Goal: Task Accomplishment & Management: Use online tool/utility

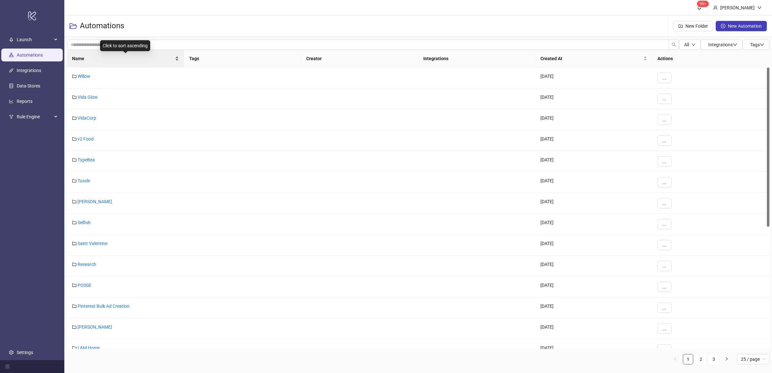
click at [176, 62] on div "Name" at bounding box center [125, 58] width 107 height 7
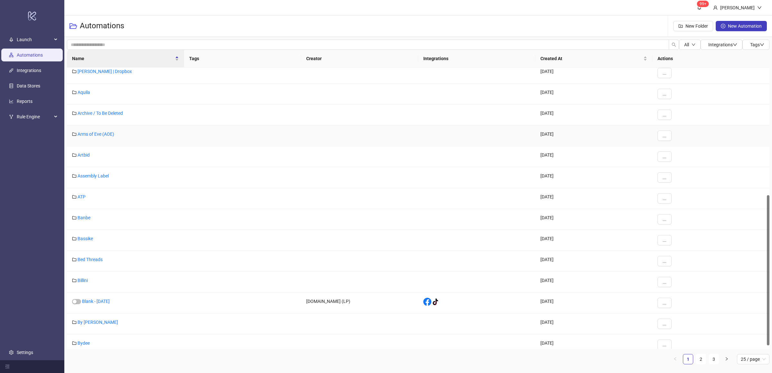
scroll to position [240, 0]
click at [174, 57] on div "Name" at bounding box center [125, 58] width 107 height 7
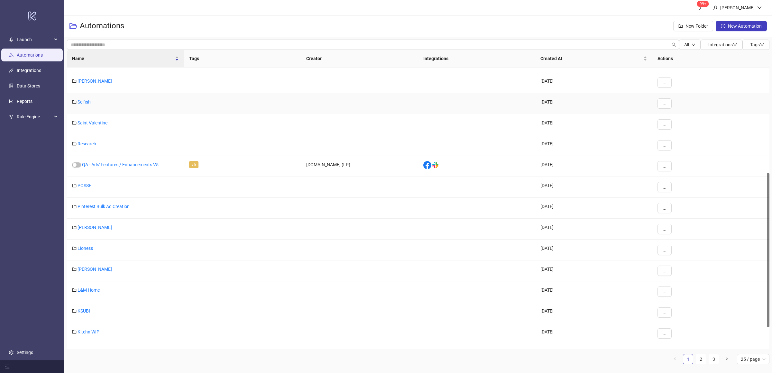
scroll to position [0, 0]
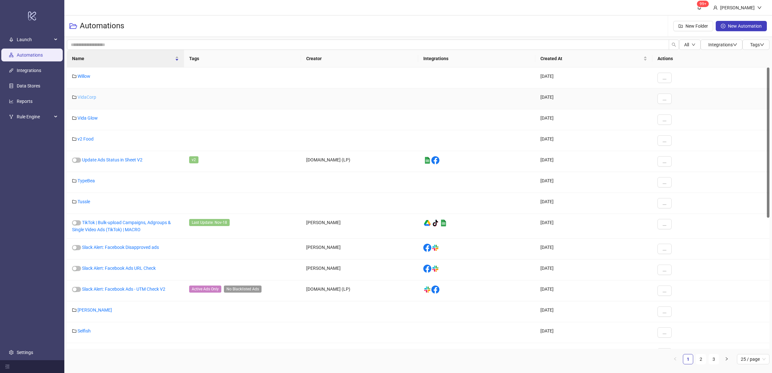
click at [91, 99] on link "VidaCorp" at bounding box center [87, 97] width 19 height 5
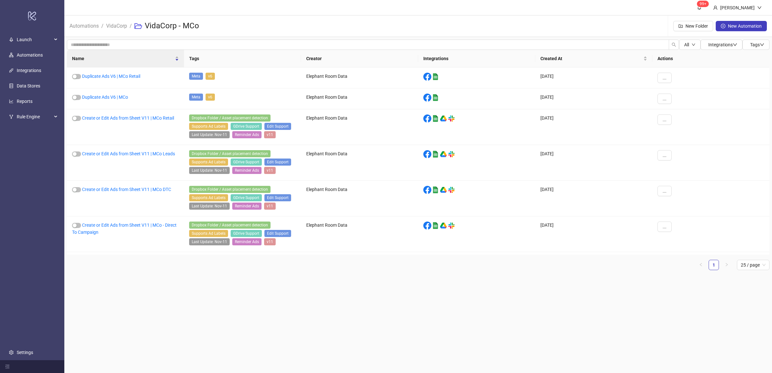
drag, startPoint x: 177, startPoint y: 284, endPoint x: 168, endPoint y: 238, distance: 47.3
click at [178, 284] on main "99+ [PERSON_NAME] Automations / VidaCorp / VidaCorp - MCo New Folder New Automa…" at bounding box center [418, 186] width 708 height 373
click at [118, 28] on link "VidaCorp" at bounding box center [116, 25] width 23 height 7
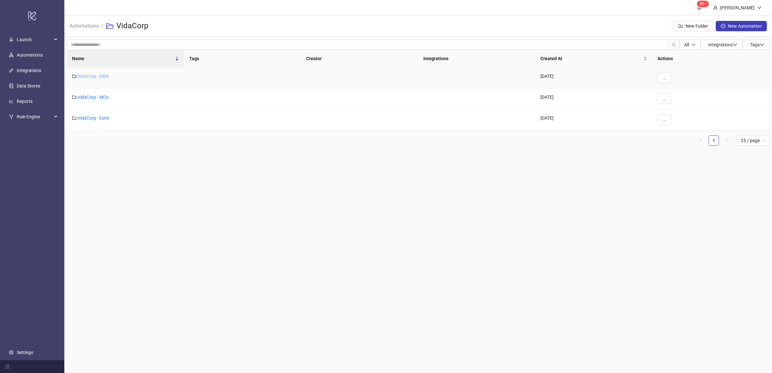
click at [97, 77] on link "VidaCorp - NBN" at bounding box center [93, 76] width 31 height 5
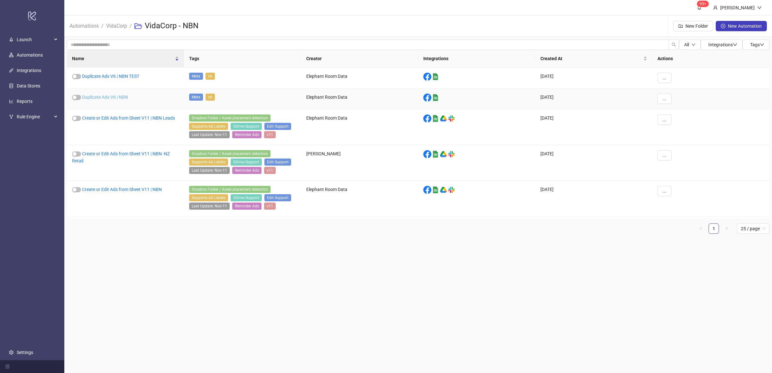
click at [123, 97] on link "Duplicate Ads V6 | NBN" at bounding box center [105, 97] width 46 height 5
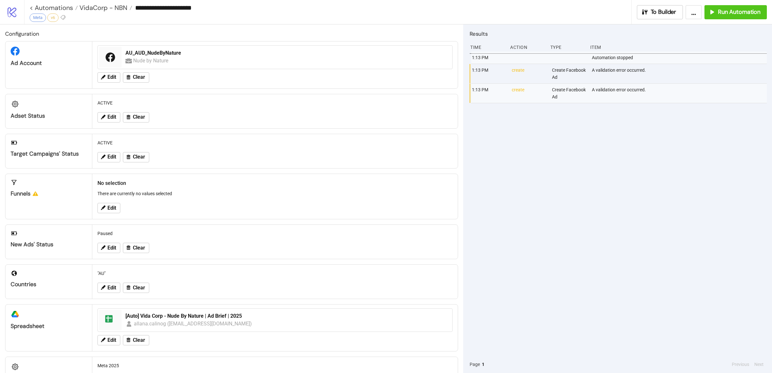
click at [518, 208] on div "1:13 PM Automation stopped 1:13 PM create Create Facebook Ad A validation error…" at bounding box center [618, 203] width 297 height 304
click at [506, 153] on div "1:13 PM Automation stopped 1:13 PM create Create Facebook Ad A validation error…" at bounding box center [618, 203] width 297 height 304
click at [507, 154] on div "1:13 PM Automation stopped 1:13 PM create Create Facebook Ad A validation error…" at bounding box center [618, 203] width 297 height 304
click at [707, 14] on button "Run Automation" at bounding box center [736, 12] width 62 height 14
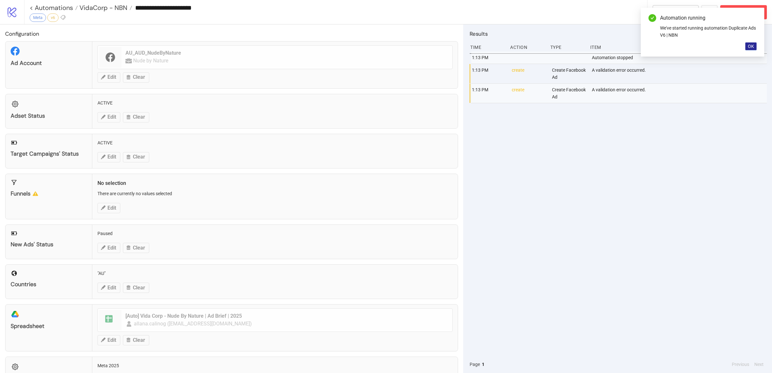
click at [751, 42] on button "OK" at bounding box center [750, 46] width 11 height 8
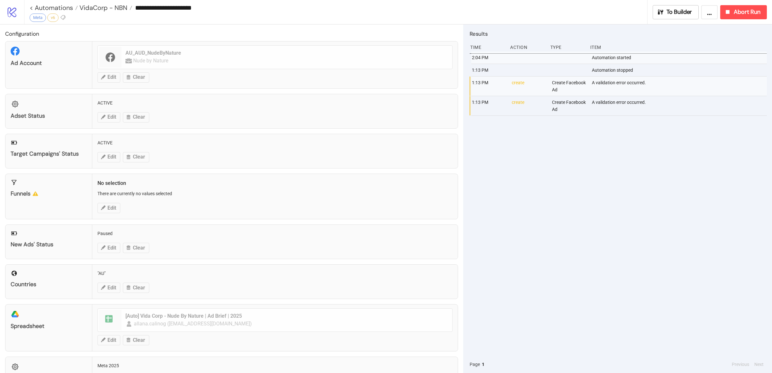
click at [637, 170] on div "2:04 PM Automation started 1:13 PM Automation stopped 1:13 PM create Create Fac…" at bounding box center [618, 203] width 297 height 304
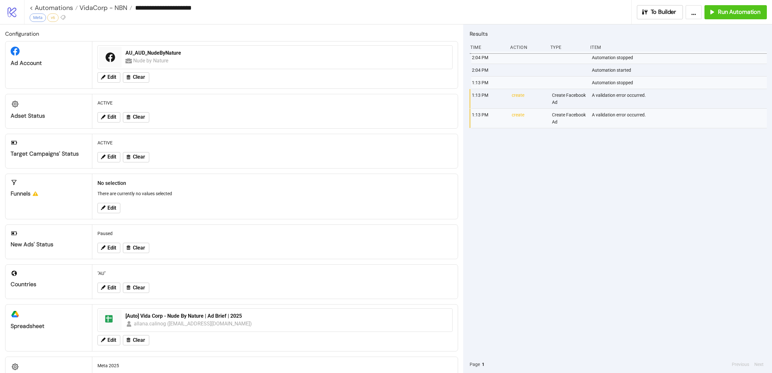
click at [582, 164] on div "2:04 PM Automation stopped 2:04 PM Automation started 1:13 PM Automation stoppe…" at bounding box center [618, 203] width 297 height 304
click at [94, 11] on span "VidaCorp - NBN" at bounding box center [103, 8] width 50 height 8
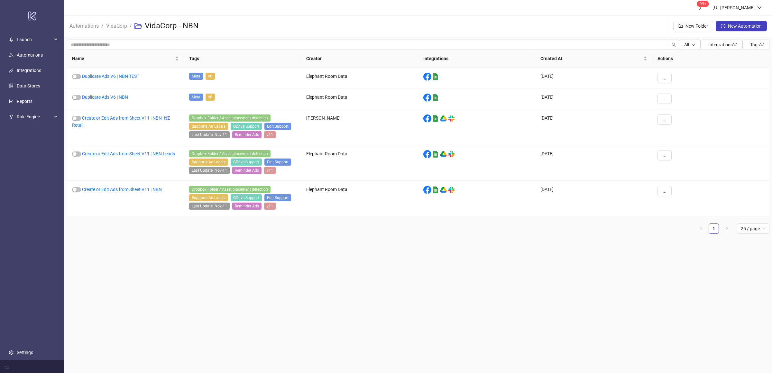
click at [198, 243] on main "99+ [PERSON_NAME] Automations / VidaCorp / VidaCorp - NBN New Folder New Automa…" at bounding box center [418, 186] width 708 height 373
click at [120, 97] on link "Duplicate Ads V6 | NBN" at bounding box center [105, 97] width 46 height 5
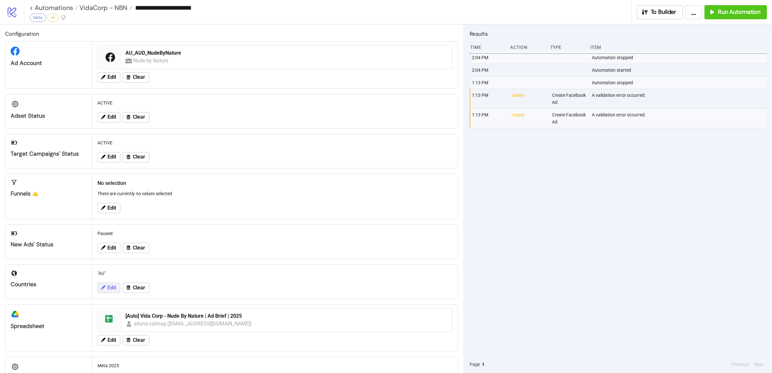
click at [113, 290] on span "Edit" at bounding box center [111, 288] width 9 height 6
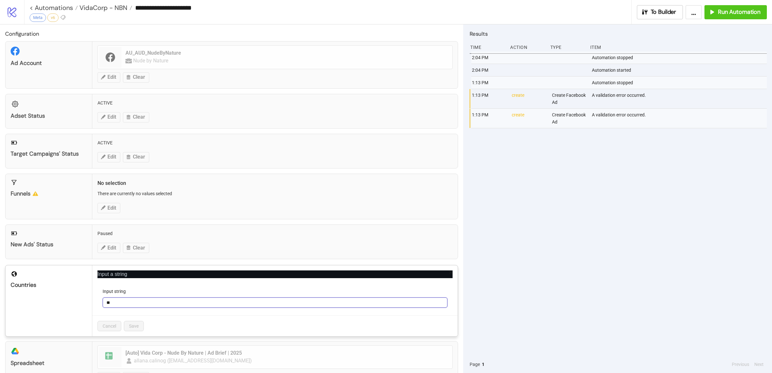
click at [146, 302] on input "**" at bounding box center [275, 303] width 345 height 10
type input "*****"
click at [137, 326] on span "Save" at bounding box center [134, 326] width 10 height 5
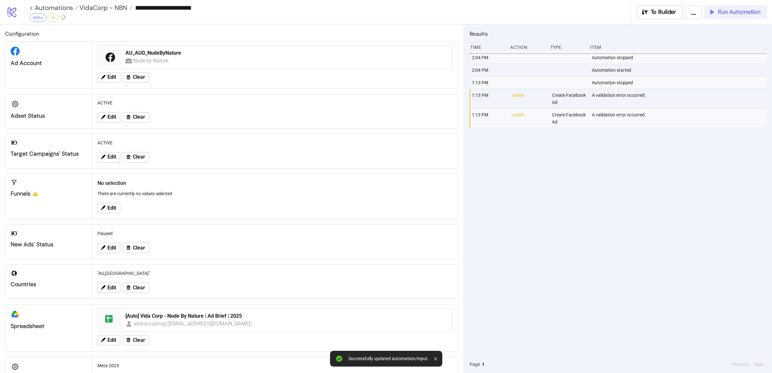
click at [717, 14] on div "Run Automation" at bounding box center [734, 11] width 52 height 7
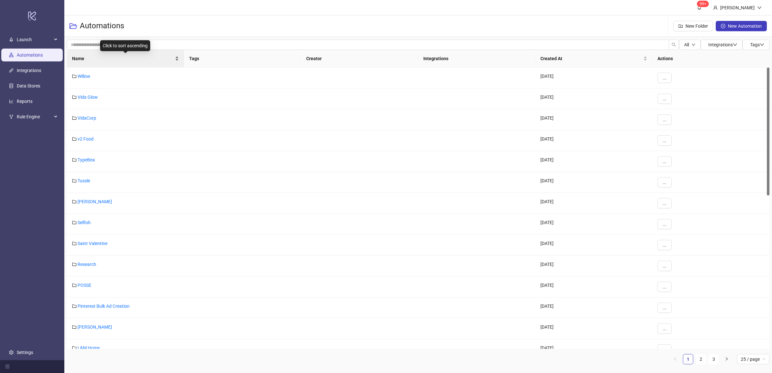
click at [178, 55] on div "Name" at bounding box center [125, 58] width 107 height 7
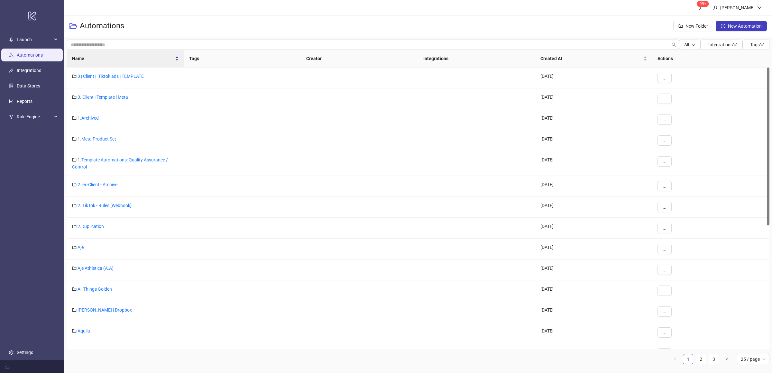
click at [175, 62] on div "Name" at bounding box center [125, 58] width 107 height 7
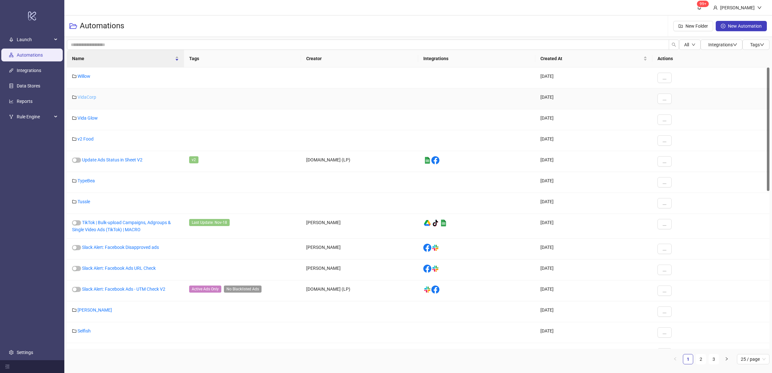
click at [87, 97] on link "VidaCorp" at bounding box center [87, 97] width 19 height 5
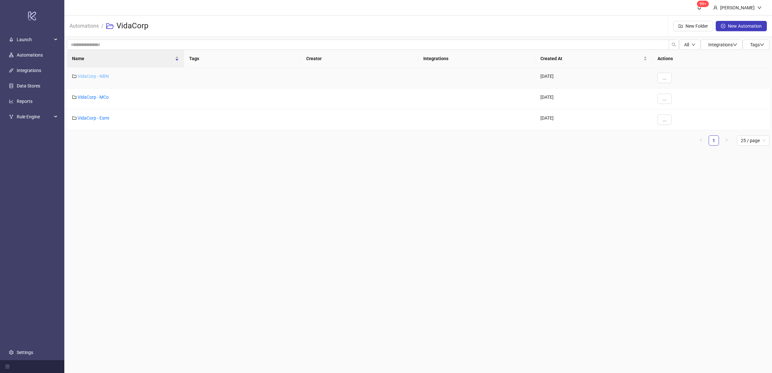
click at [104, 77] on link "VidaCorp - NBN" at bounding box center [93, 76] width 31 height 5
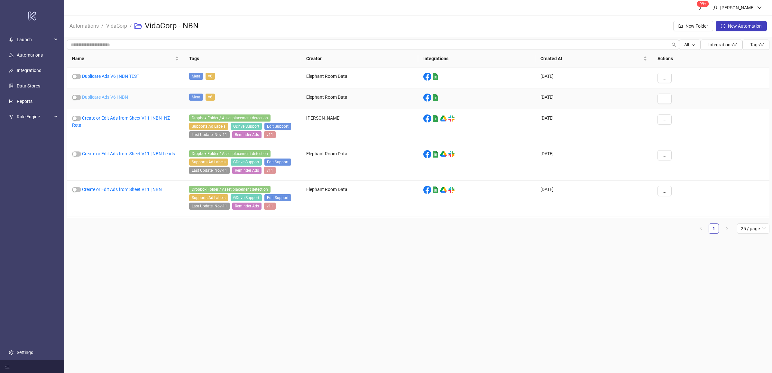
click at [117, 99] on link "Duplicate Ads V6 | NBN" at bounding box center [105, 97] width 46 height 5
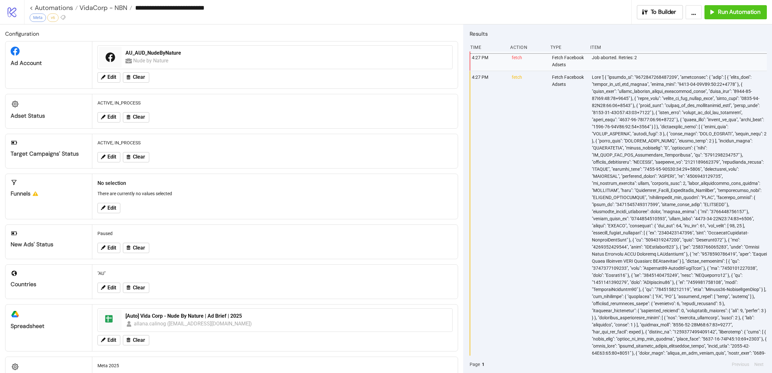
type input "**********"
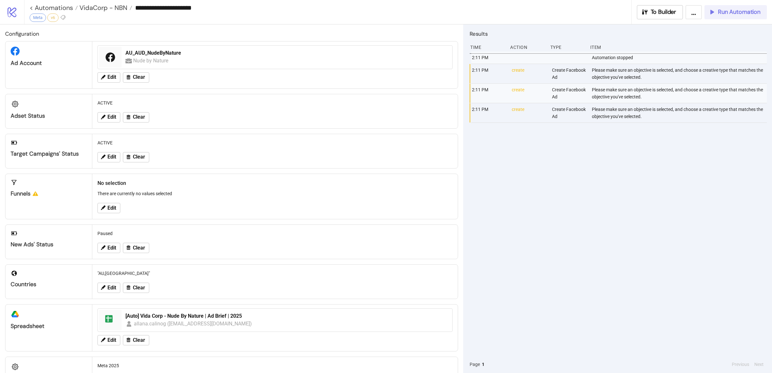
click at [733, 16] on button "Run Automation" at bounding box center [736, 12] width 62 height 14
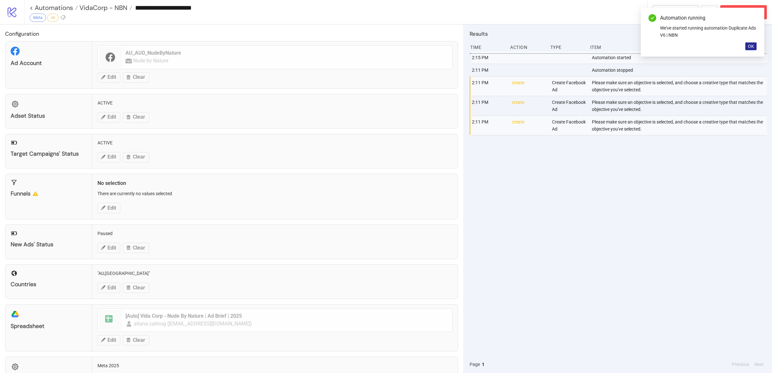
click at [753, 46] on span "OK" at bounding box center [751, 46] width 6 height 5
